Goal: Go to known website: Access a specific website the user already knows

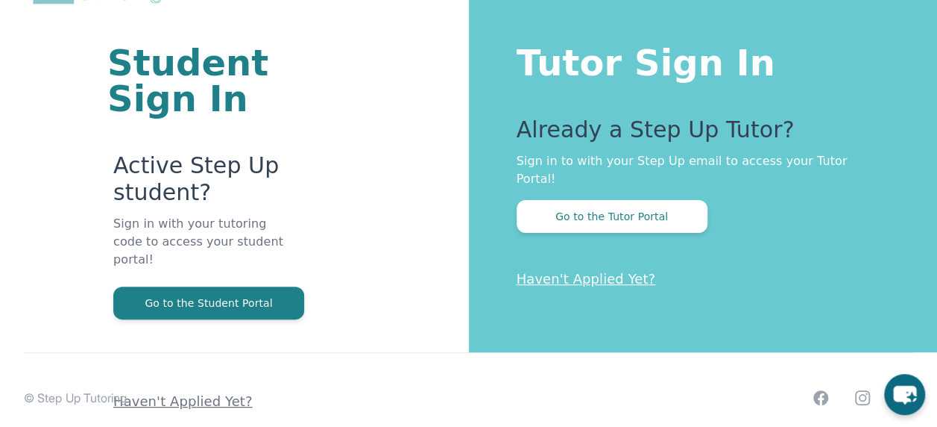
scroll to position [89, 0]
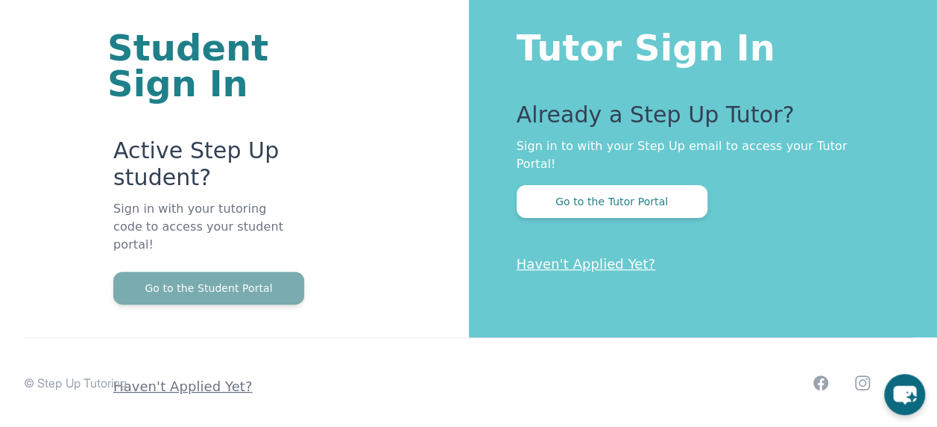
click at [282, 273] on button "Go to the Student Portal" at bounding box center [208, 287] width 191 height 33
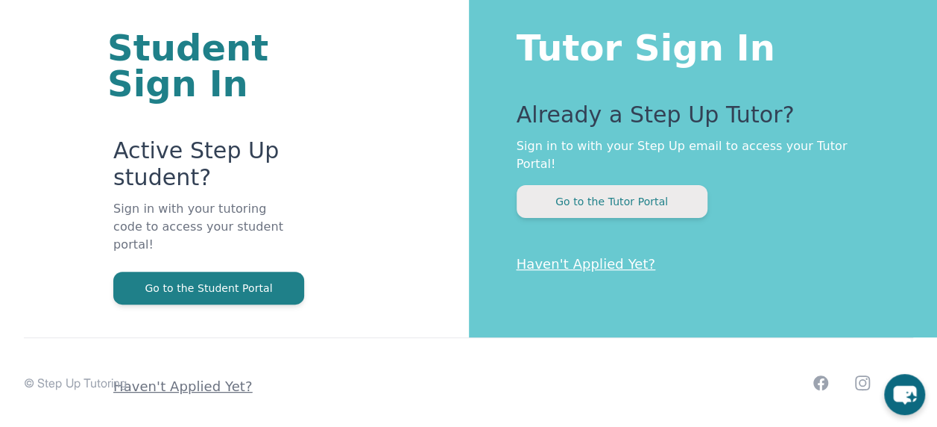
click at [607, 189] on button "Go to the Tutor Portal" at bounding box center [612, 201] width 191 height 33
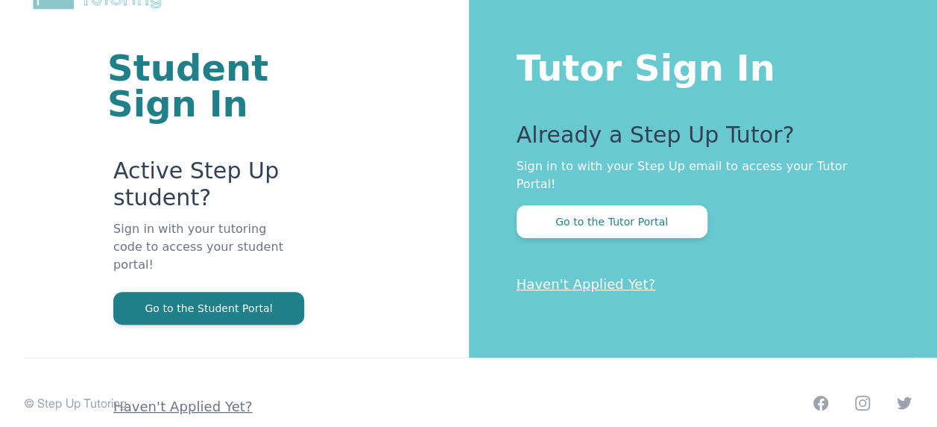
scroll to position [75, 0]
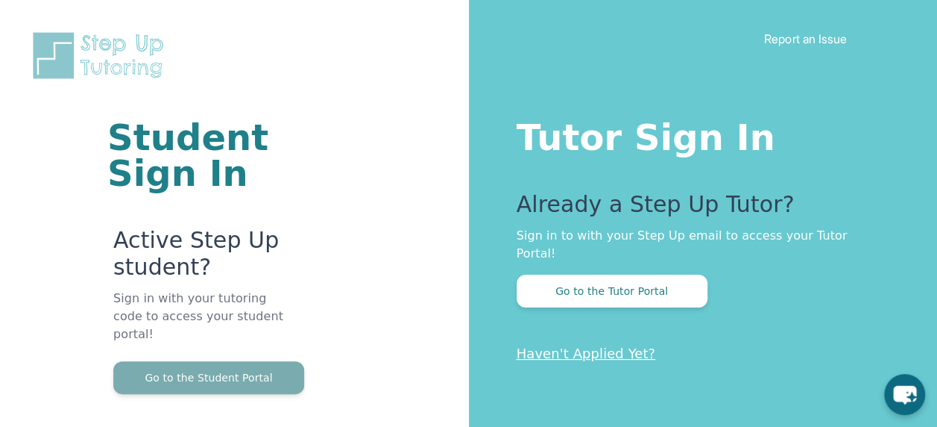
click at [194, 365] on button "Go to the Student Portal" at bounding box center [208, 377] width 191 height 33
